Goal: Task Accomplishment & Management: Use online tool/utility

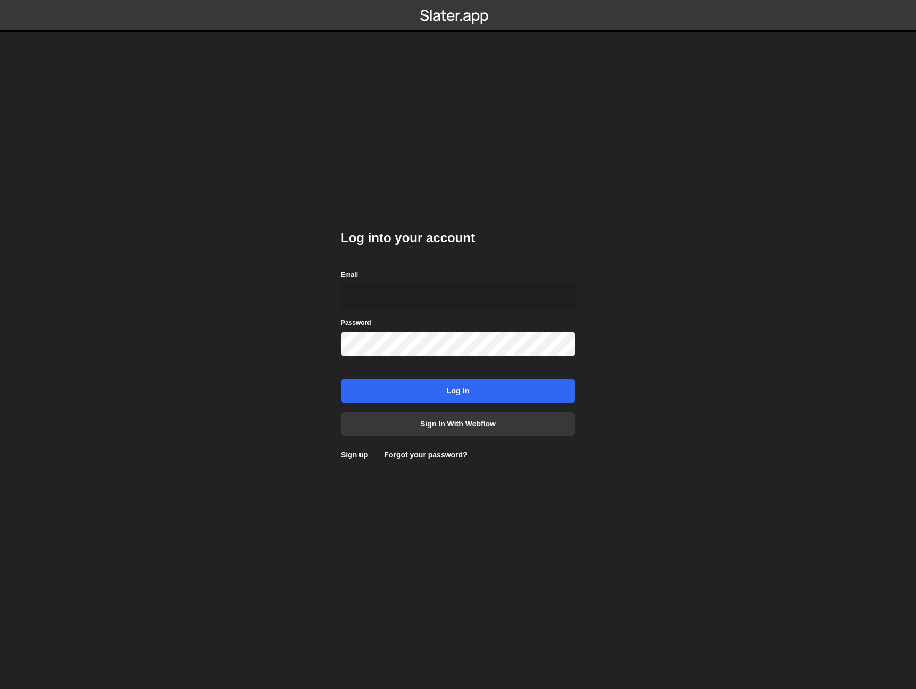
type input "[EMAIL_ADDRESS][DOMAIN_NAME]"
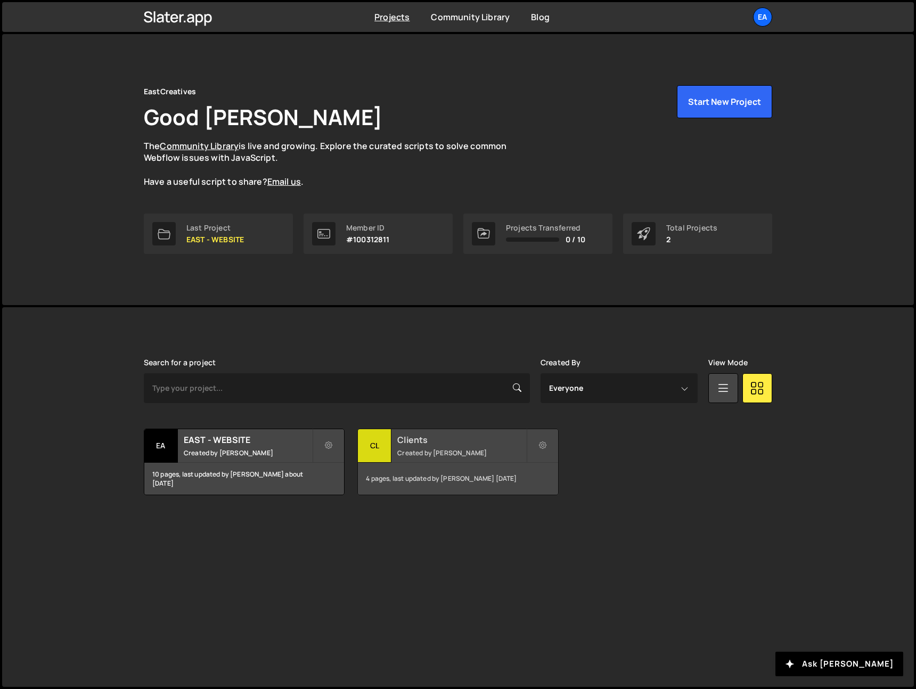
click at [421, 449] on small "Created by Nick Elfvering" at bounding box center [461, 452] width 128 height 9
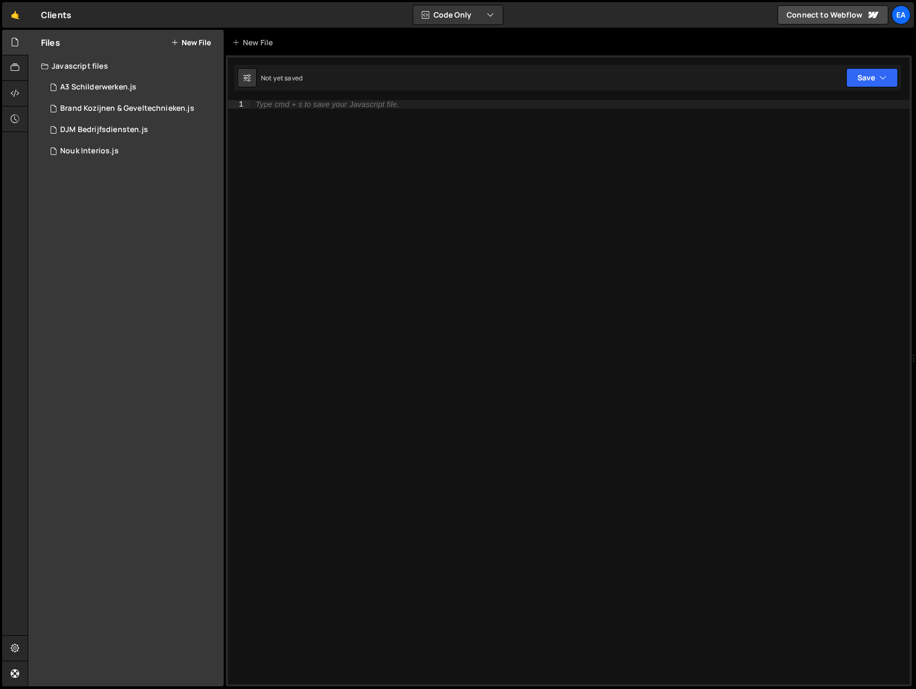
click at [187, 46] on button "New File" at bounding box center [191, 42] width 40 height 9
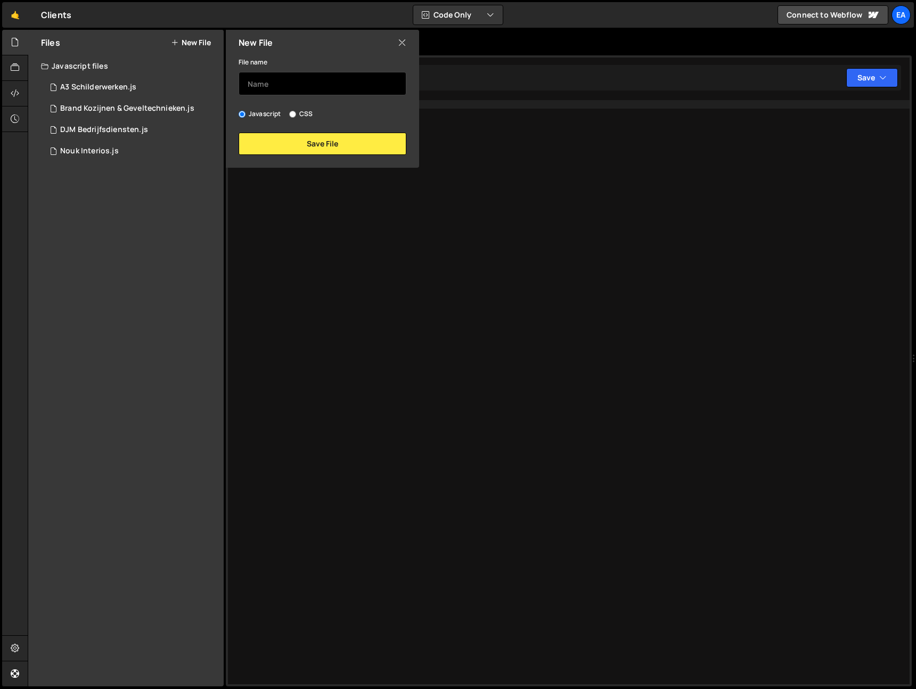
click at [291, 91] on input "text" at bounding box center [322, 83] width 168 height 23
type input "P&O Kompass"
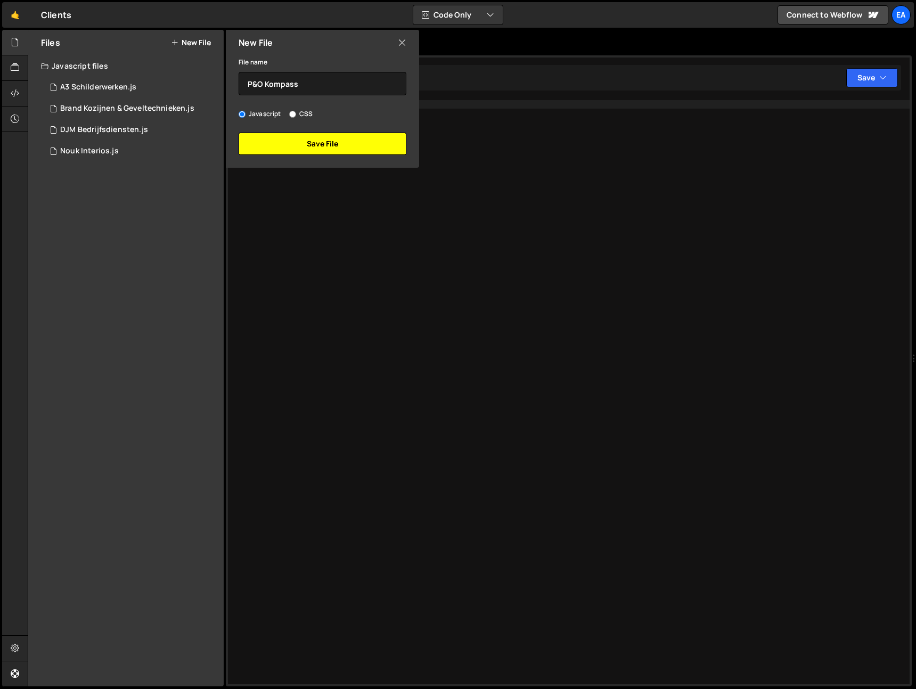
click at [341, 148] on button "Save File" at bounding box center [322, 144] width 168 height 22
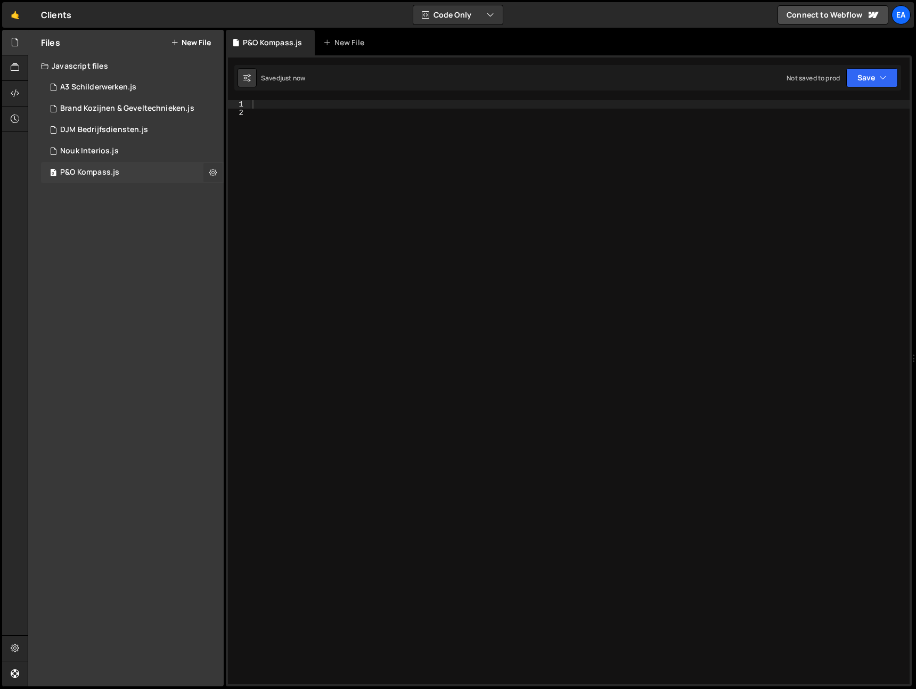
click at [209, 174] on icon at bounding box center [212, 172] width 7 height 10
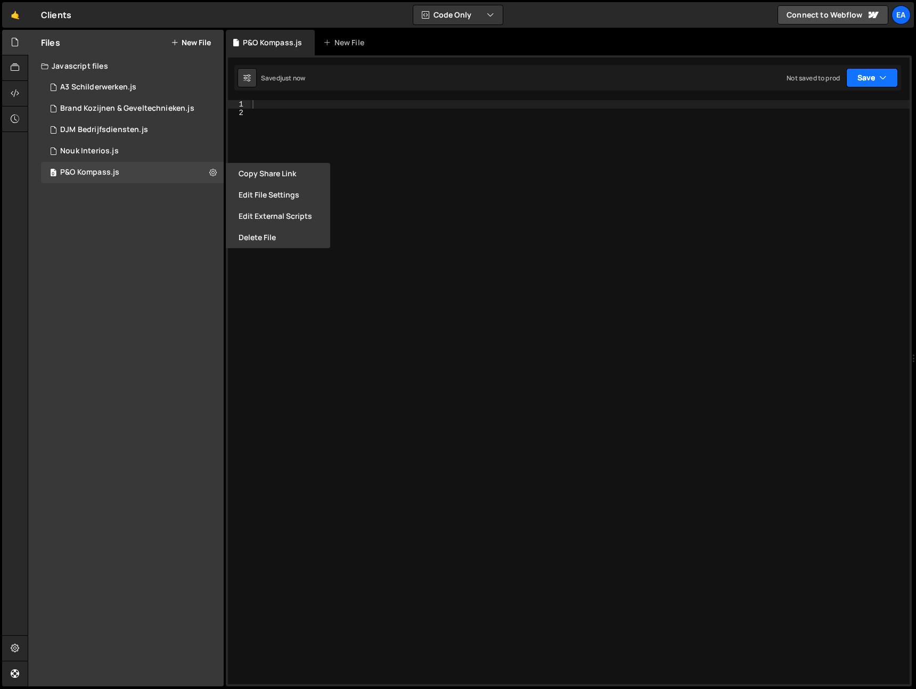
click at [882, 78] on icon "button" at bounding box center [882, 77] width 7 height 11
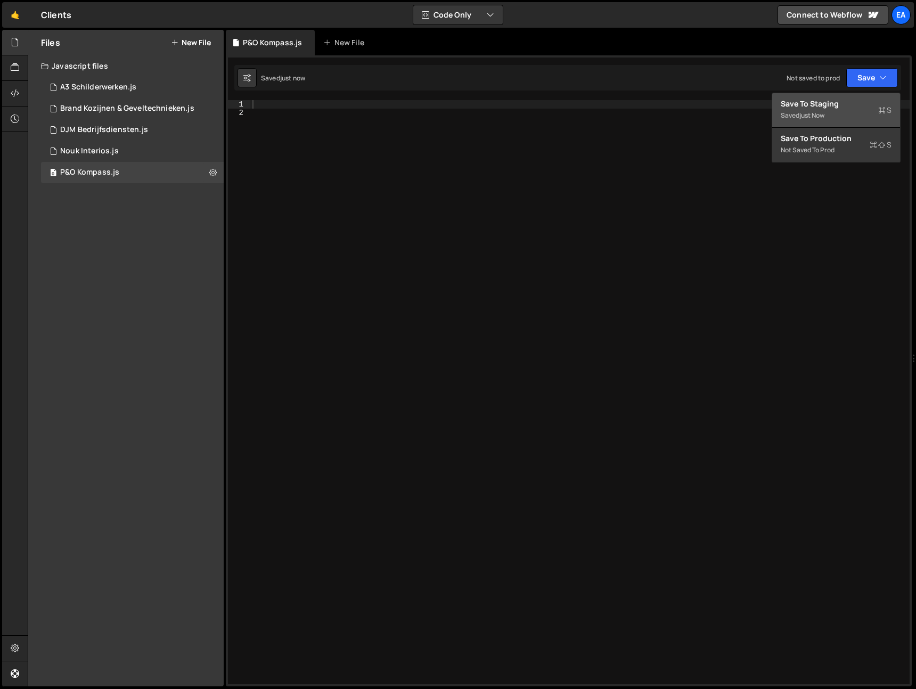
click at [835, 104] on div "Save to Staging S" at bounding box center [835, 103] width 111 height 11
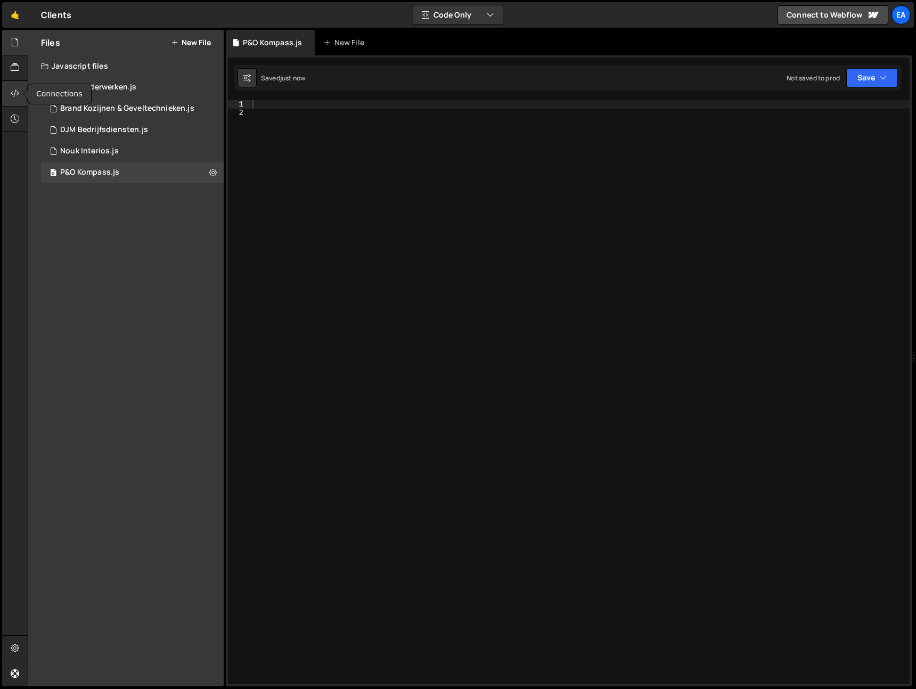
click at [11, 90] on icon at bounding box center [15, 93] width 9 height 12
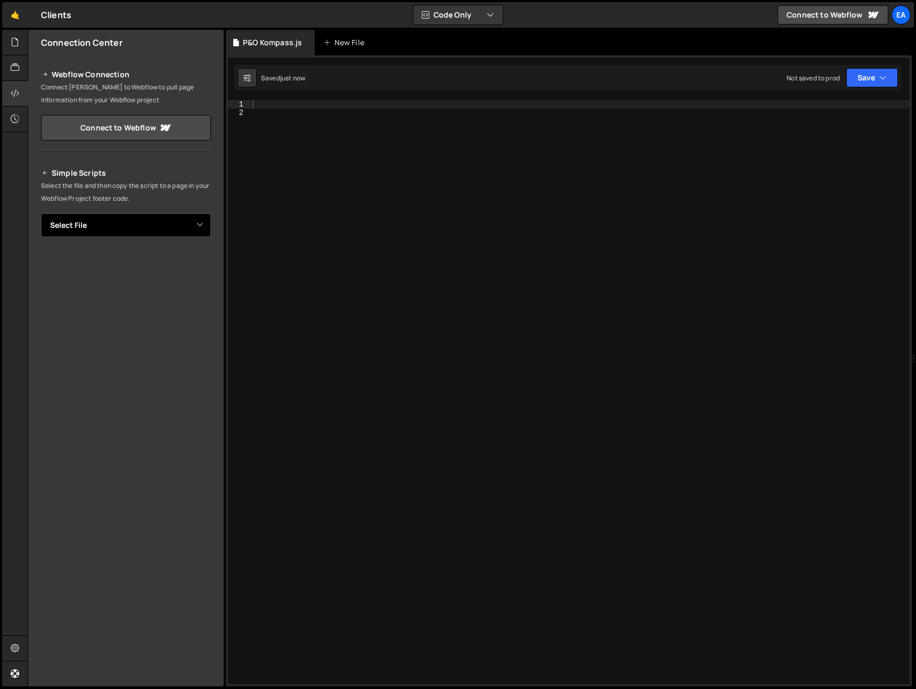
click at [120, 227] on select "Select File A3 Schilderwerken.js Brand Kozijnen & Geveltechnieken.js DJM Bedrij…" at bounding box center [126, 224] width 170 height 23
select select "48431"
click at [41, 213] on select "Select File A3 Schilderwerken.js Brand Kozijnen & Geveltechnieken.js DJM Bedrij…" at bounding box center [126, 224] width 170 height 23
click at [180, 264] on button "Copy" at bounding box center [178, 261] width 36 height 22
